Goal: Task Accomplishment & Management: Manage account settings

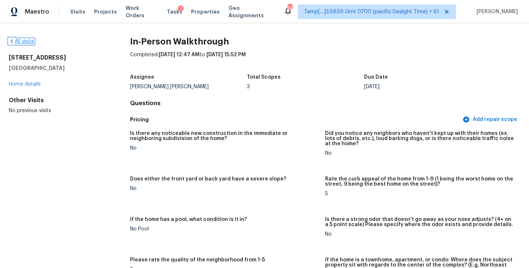
click at [19, 40] on link "All visits" at bounding box center [21, 41] width 25 height 5
